Goal: Information Seeking & Learning: Learn about a topic

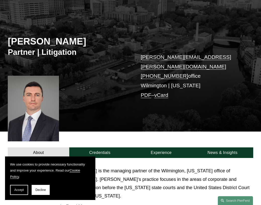
scroll to position [103, 0]
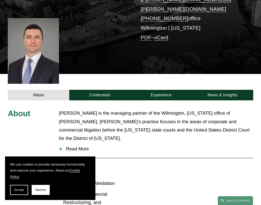
click at [95, 146] on span "Read More" at bounding box center [158, 149] width 191 height 6
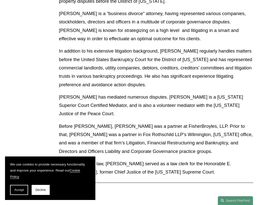
scroll to position [329, 0]
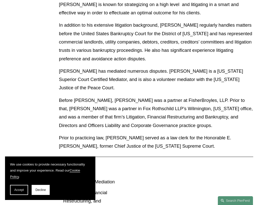
click at [153, 96] on p "Before Pierson Ferdinand, Carl was a partner at FisherBroyles, LLP. Prior to th…" at bounding box center [156, 112] width 194 height 33
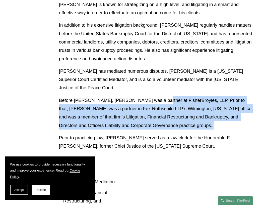
drag, startPoint x: 153, startPoint y: 75, endPoint x: 152, endPoint y: 100, distance: 25.1
click at [152, 100] on p "Before Pierson Ferdinand, Carl was a partner at FisherBroyles, LLP. Prior to th…" at bounding box center [156, 112] width 194 height 33
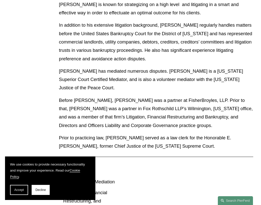
click at [155, 99] on p "Before Pierson Ferdinand, Carl was a partner at FisherBroyles, LLP. Prior to th…" at bounding box center [156, 112] width 194 height 33
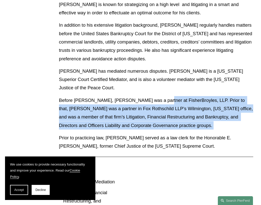
drag, startPoint x: 155, startPoint y: 99, endPoint x: 157, endPoint y: 75, distance: 24.2
click at [157, 96] on p "Before Pierson Ferdinand, Carl was a partner at FisherBroyles, LLP. Prior to th…" at bounding box center [156, 112] width 194 height 33
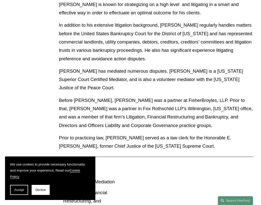
drag, startPoint x: 157, startPoint y: 75, endPoint x: 134, endPoint y: 114, distance: 44.4
click at [134, 133] on p "Prior to practicing law, Carl served as a law clerk for the Honorable E. Norman…" at bounding box center [156, 141] width 194 height 17
drag, startPoint x: 134, startPoint y: 114, endPoint x: 139, endPoint y: 124, distance: 11.5
click at [139, 133] on p "Prior to practicing law, Carl served as a law clerk for the Honorable E. Norman…" at bounding box center [156, 141] width 194 height 17
drag, startPoint x: 144, startPoint y: 123, endPoint x: 144, endPoint y: 118, distance: 4.3
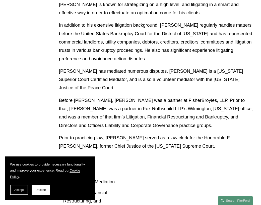
click at [144, 133] on p "Prior to practicing law, Carl served as a law clerk for the Honorable E. Norman…" at bounding box center [156, 141] width 194 height 17
drag, startPoint x: 144, startPoint y: 118, endPoint x: 146, endPoint y: 123, distance: 5.2
click at [146, 133] on p "Prior to practicing law, Carl served as a law clerk for the Honorable E. Norman…" at bounding box center [156, 141] width 194 height 17
drag, startPoint x: 146, startPoint y: 123, endPoint x: 146, endPoint y: 139, distance: 15.3
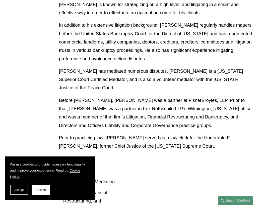
click at [146, 139] on div "About Carl Neff is the managing partner of the Wilmington, Delaware office of P…" at bounding box center [130, 60] width 261 height 354
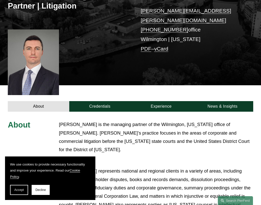
scroll to position [0, 0]
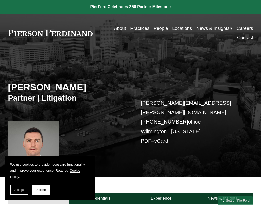
click at [115, 31] on link "About" at bounding box center [120, 28] width 12 height 9
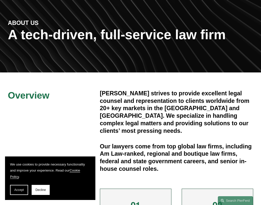
scroll to position [50, 0]
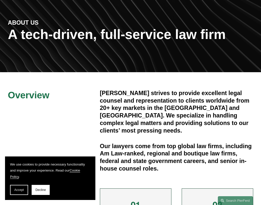
click at [162, 99] on h4 "Pierson Ferdinand strives to provide excellent legal counsel and representation…" at bounding box center [176, 111] width 153 height 45
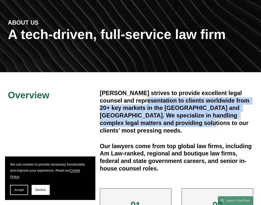
drag, startPoint x: 162, startPoint y: 99, endPoint x: 168, endPoint y: 124, distance: 25.8
click at [168, 124] on h4 "Pierson Ferdinand strives to provide excellent legal counsel and representation…" at bounding box center [176, 111] width 153 height 45
drag, startPoint x: 168, startPoint y: 124, endPoint x: 167, endPoint y: 131, distance: 7.4
click at [168, 126] on h4 "Pierson Ferdinand strives to provide excellent legal counsel and representation…" at bounding box center [176, 111] width 153 height 45
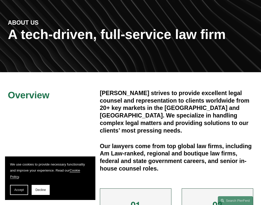
click at [164, 142] on h4 "Our lawyers come from top global law firms, including Am Law-ranked, regional a…" at bounding box center [176, 157] width 153 height 30
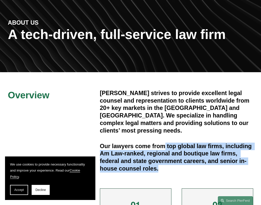
drag, startPoint x: 164, startPoint y: 138, endPoint x: 165, endPoint y: 165, distance: 27.2
click at [165, 165] on h4 "Our lawyers come from top global law firms, including Am Law-ranked, regional a…" at bounding box center [176, 157] width 153 height 30
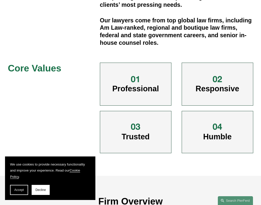
click at [170, 147] on div "Trusted" at bounding box center [136, 132] width 72 height 42
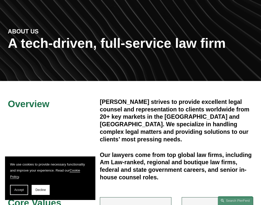
scroll to position [0, 0]
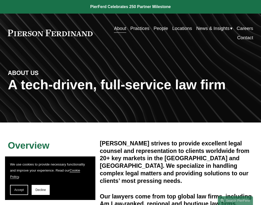
click at [176, 31] on link "Locations" at bounding box center [182, 28] width 20 height 9
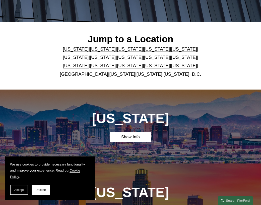
click at [94, 50] on link "[US_STATE]" at bounding box center [103, 48] width 26 height 5
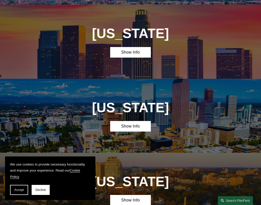
scroll to position [266, 0]
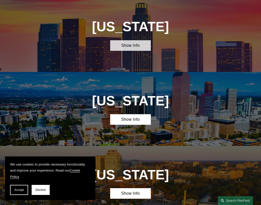
click at [120, 49] on link "Show Info" at bounding box center [130, 45] width 41 height 11
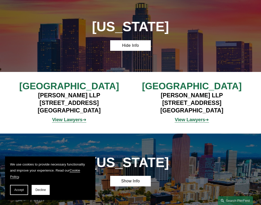
click at [196, 122] on strong "View Lawyers" at bounding box center [190, 119] width 30 height 5
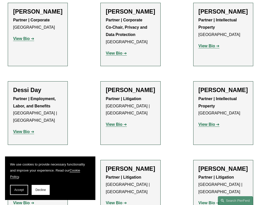
scroll to position [201, 0]
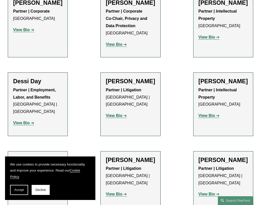
click at [120, 116] on strong "View Bio" at bounding box center [114, 115] width 17 height 4
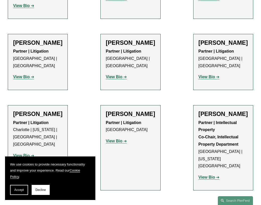
scroll to position [352, 0]
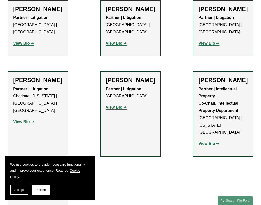
click at [119, 109] on strong "View Bio" at bounding box center [114, 107] width 17 height 4
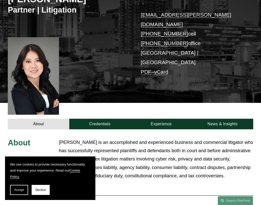
scroll to position [100, 0]
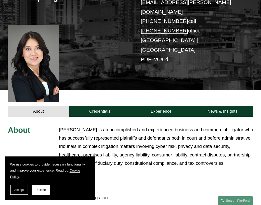
click at [143, 125] on p "[PERSON_NAME] is an accomplished and experienced business and commercial litiga…" at bounding box center [156, 146] width 194 height 42
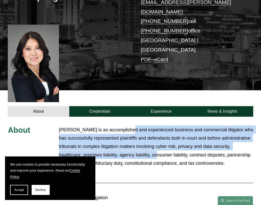
drag, startPoint x: 143, startPoint y: 116, endPoint x: 152, endPoint y: 141, distance: 27.1
click at [152, 141] on p "[PERSON_NAME] is an accomplished and experienced business and commercial litiga…" at bounding box center [156, 146] width 194 height 42
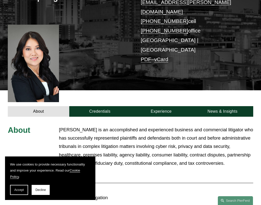
drag, startPoint x: 152, startPoint y: 141, endPoint x: 152, endPoint y: 148, distance: 7.0
click at [152, 148] on p "[PERSON_NAME] is an accomplished and experienced business and commercial litiga…" at bounding box center [156, 146] width 194 height 42
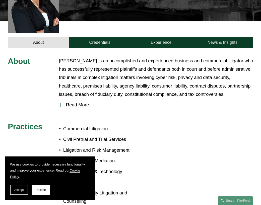
scroll to position [140, 0]
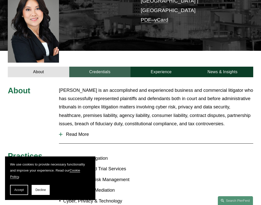
click at [116, 67] on link "Credentials" at bounding box center [99, 72] width 61 height 11
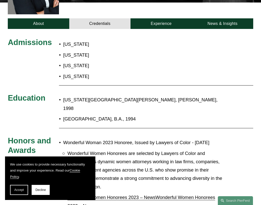
scroll to position [190, 0]
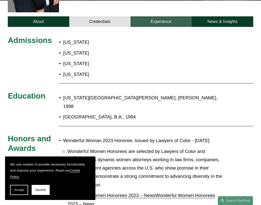
click at [153, 16] on link "Experience" at bounding box center [161, 21] width 61 height 11
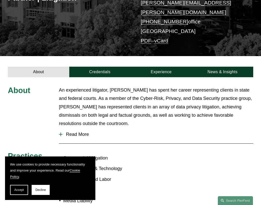
scroll to position [100, 0]
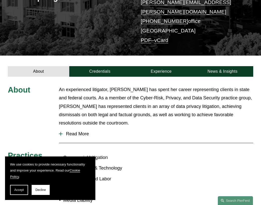
click at [90, 131] on span "Read More" at bounding box center [158, 134] width 191 height 6
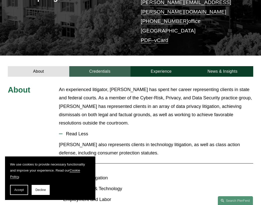
click at [126, 66] on link "Credentials" at bounding box center [99, 71] width 61 height 11
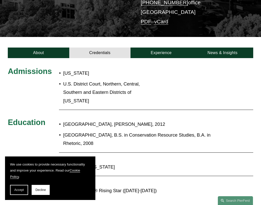
scroll to position [151, 0]
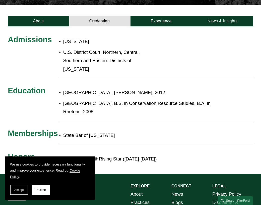
click at [136, 118] on div at bounding box center [156, 120] width 194 height 5
click at [126, 99] on p "[GEOGRAPHIC_DATA], B.S. in Conservation Resource Studies, B.A. in Rhetoric, 2008" at bounding box center [142, 107] width 159 height 17
drag, startPoint x: 126, startPoint y: 98, endPoint x: 152, endPoint y: 96, distance: 26.7
click at [152, 99] on p "[GEOGRAPHIC_DATA], B.S. in Conservation Resource Studies, B.A. in Rhetoric, 2008" at bounding box center [142, 107] width 159 height 17
drag, startPoint x: 152, startPoint y: 96, endPoint x: 144, endPoint y: 111, distance: 17.0
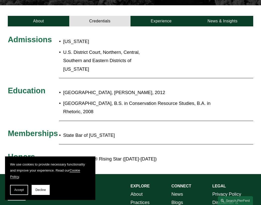
click at [144, 111] on div "Admissions [US_STATE] U.S. District Court, Northern, Central, Southern and East…" at bounding box center [130, 100] width 261 height 130
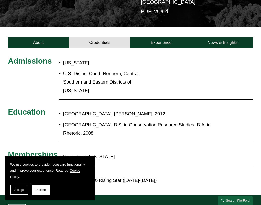
scroll to position [100, 0]
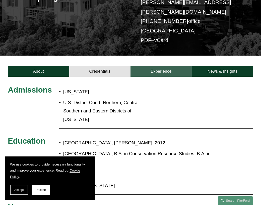
click at [158, 67] on link "Experience" at bounding box center [161, 71] width 61 height 11
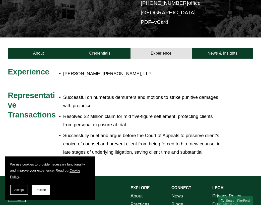
scroll to position [126, 0]
